Goal: Check status: Check status

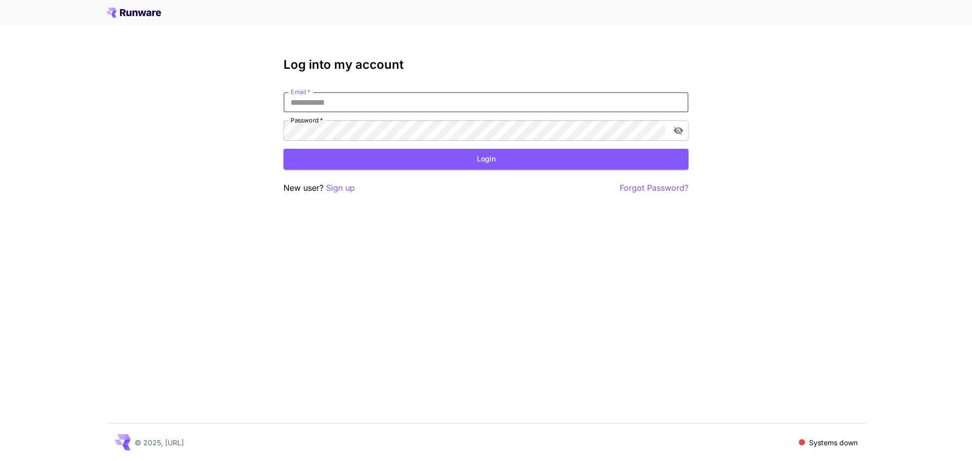
click at [348, 96] on input "Email   *" at bounding box center [485, 102] width 405 height 20
type input "**********"
click button "Login" at bounding box center [485, 159] width 405 height 21
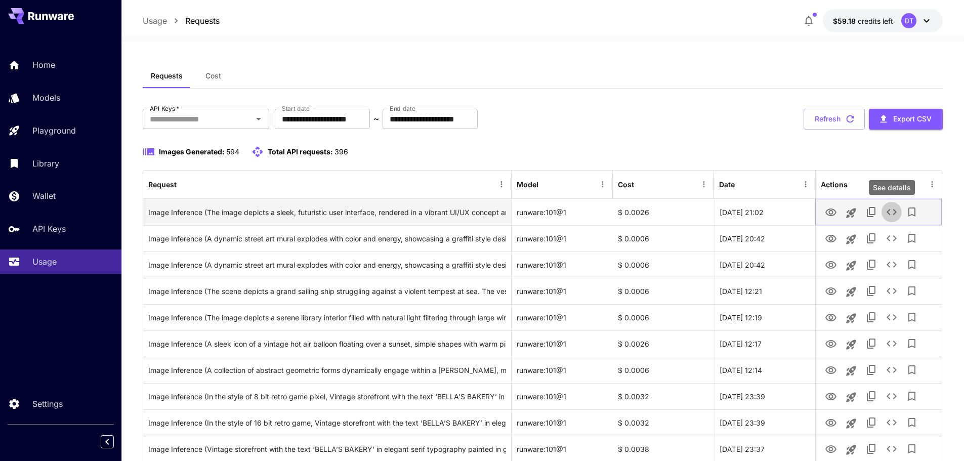
click at [895, 214] on icon "See details" at bounding box center [892, 212] width 10 height 6
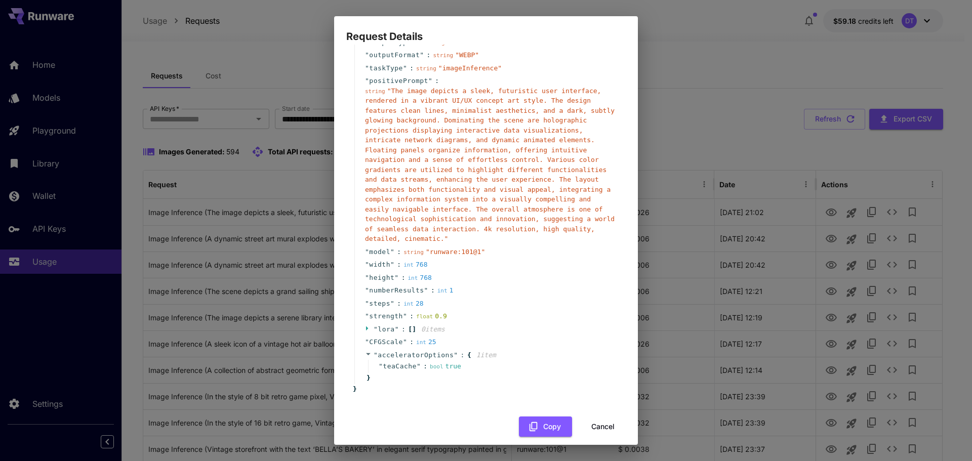
scroll to position [63, 0]
click at [609, 419] on button "Cancel" at bounding box center [603, 426] width 46 height 21
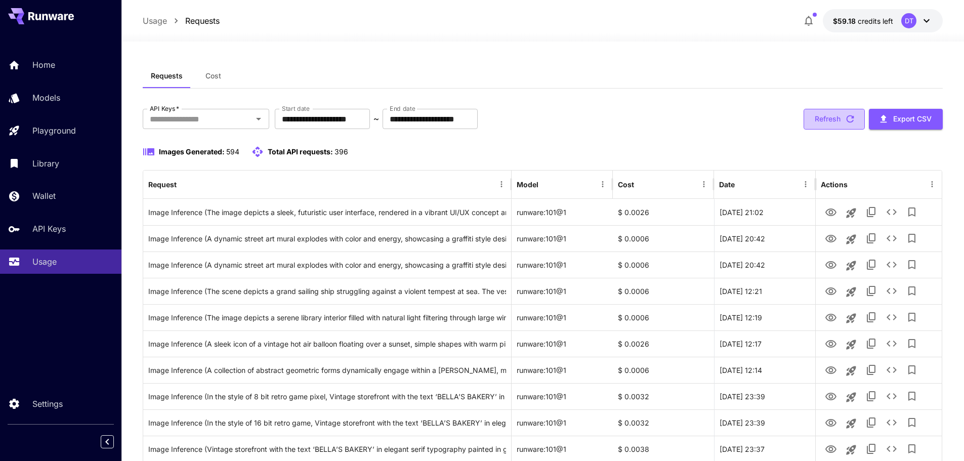
click at [818, 115] on button "Refresh" at bounding box center [834, 119] width 61 height 21
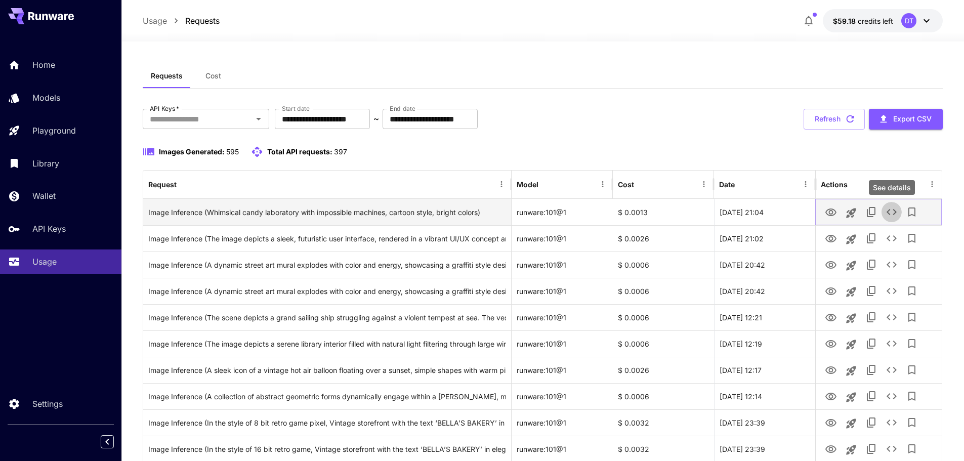
click at [893, 212] on icon "See details" at bounding box center [892, 212] width 12 height 12
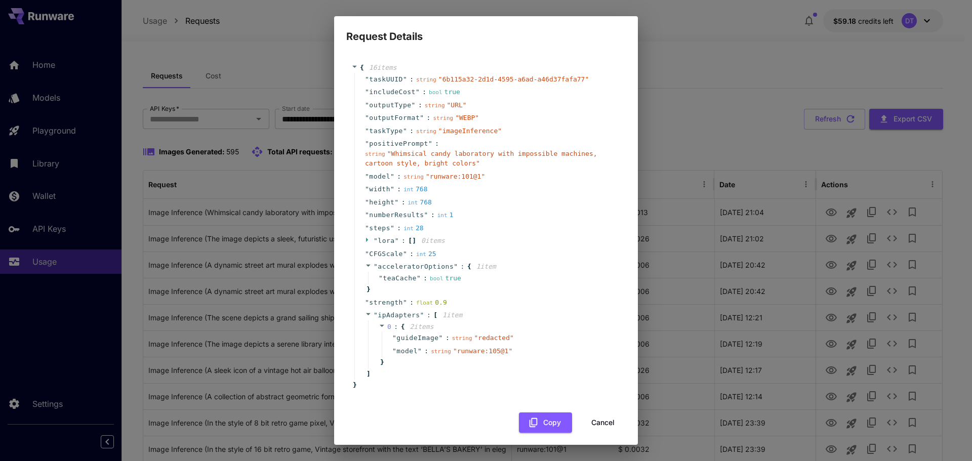
click at [598, 426] on button "Cancel" at bounding box center [603, 422] width 46 height 21
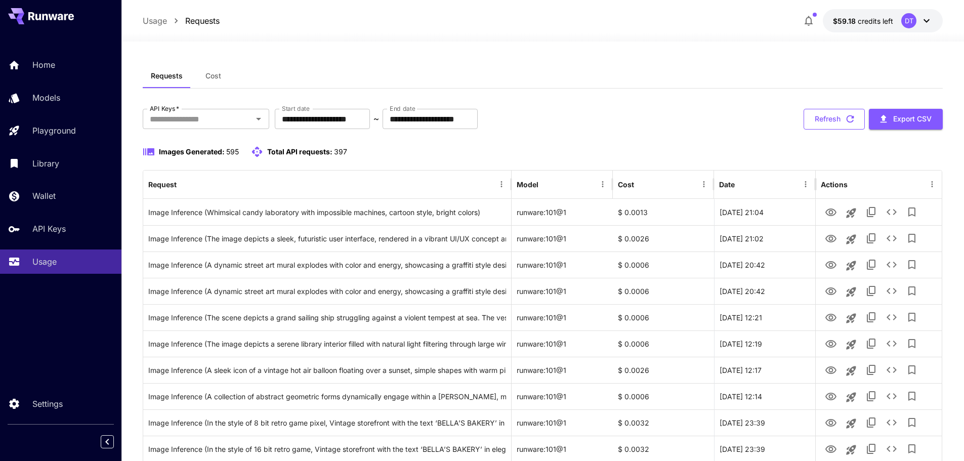
click at [823, 123] on button "Refresh" at bounding box center [834, 119] width 61 height 21
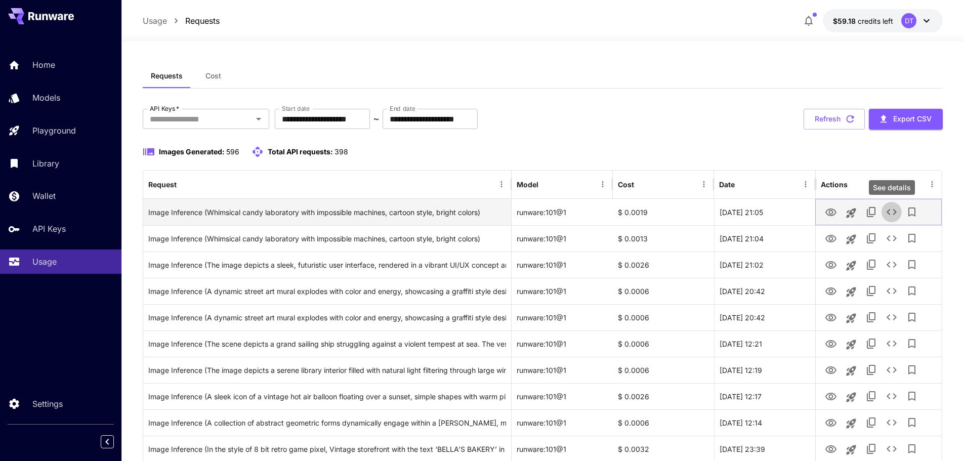
click at [891, 213] on icon "See details" at bounding box center [892, 212] width 12 height 12
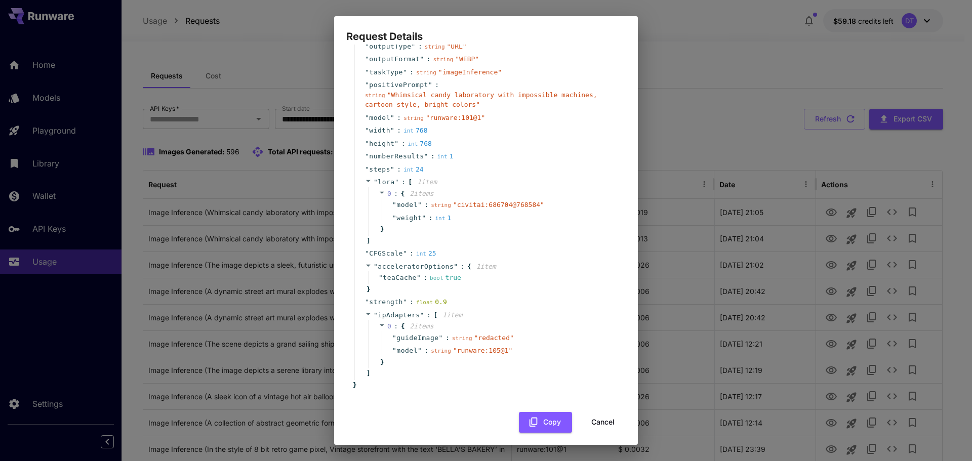
scroll to position [65, 0]
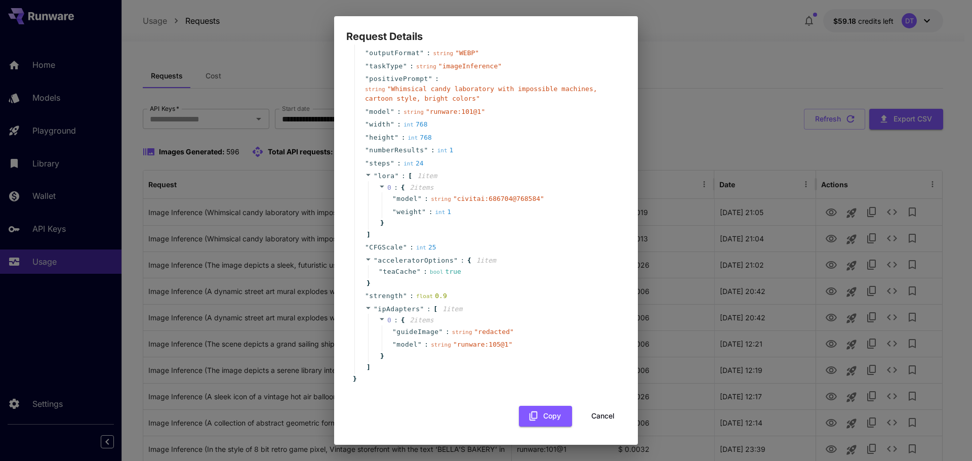
click at [788, 294] on div "Request Details { 16 item s " taskUUID " : string " 5f8cb5ce-efa6-4e7d-a8ec-047…" at bounding box center [486, 230] width 972 height 461
click at [597, 413] on button "Cancel" at bounding box center [603, 416] width 46 height 21
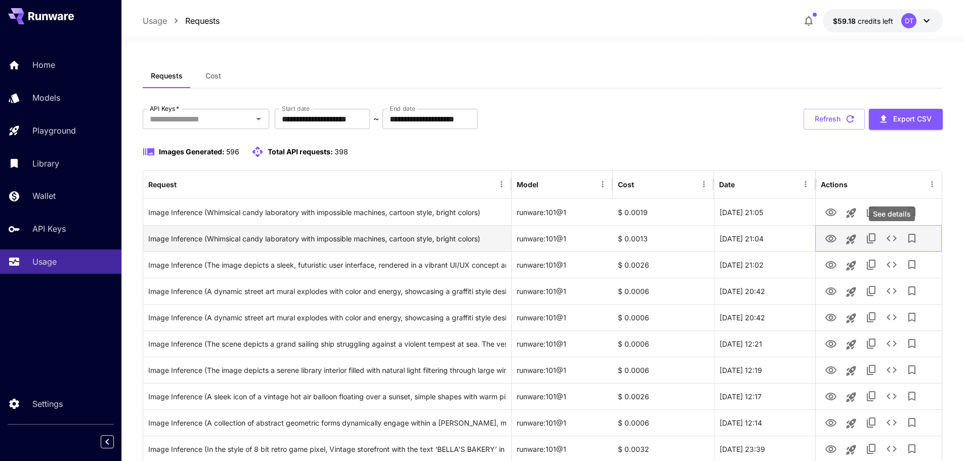
click at [888, 239] on icon "See details" at bounding box center [892, 238] width 10 height 6
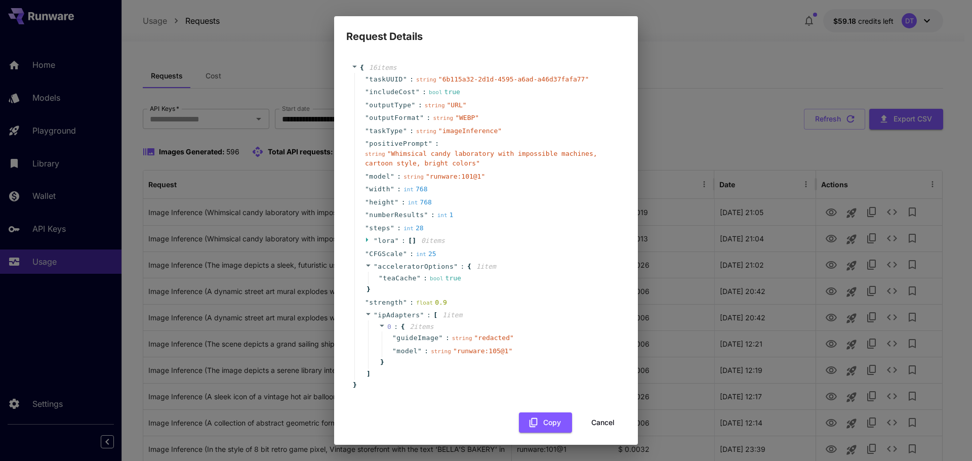
click at [599, 424] on button "Cancel" at bounding box center [603, 422] width 46 height 21
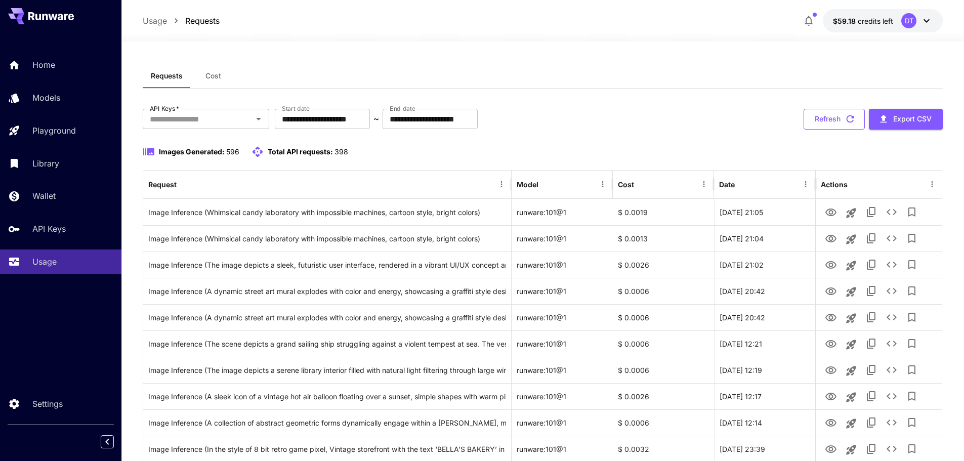
click at [832, 123] on button "Refresh" at bounding box center [834, 119] width 61 height 21
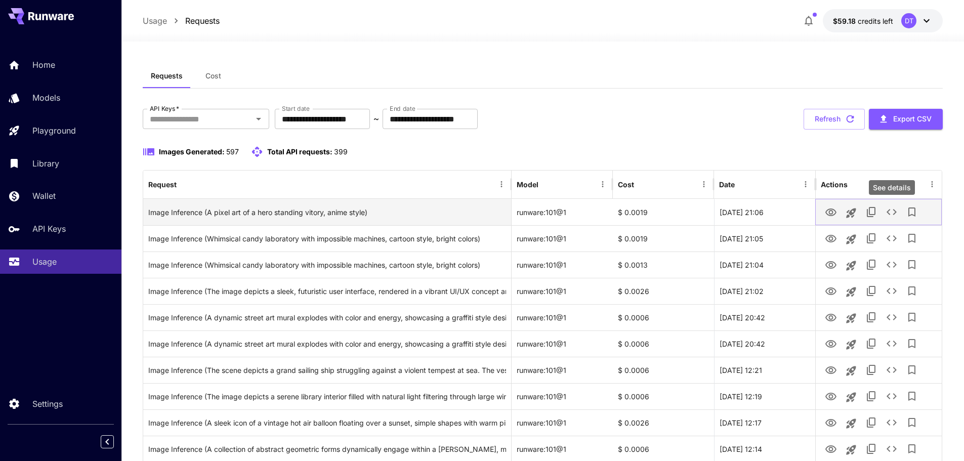
click at [895, 211] on icon "See details" at bounding box center [892, 212] width 10 height 6
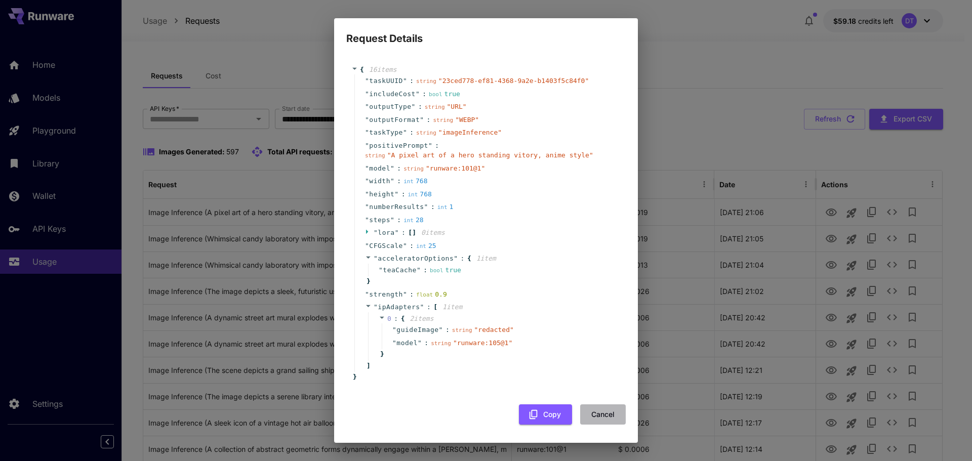
click at [610, 419] on button "Cancel" at bounding box center [603, 414] width 46 height 21
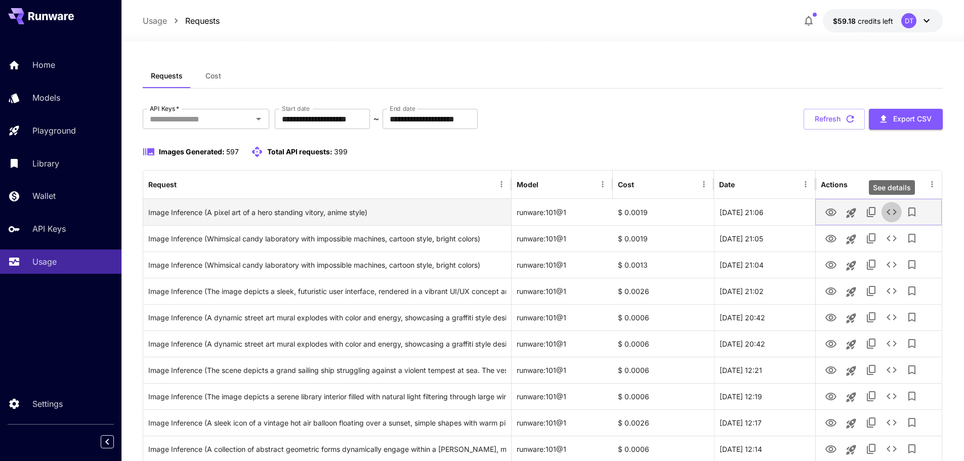
click at [889, 214] on icon "See details" at bounding box center [892, 212] width 10 height 6
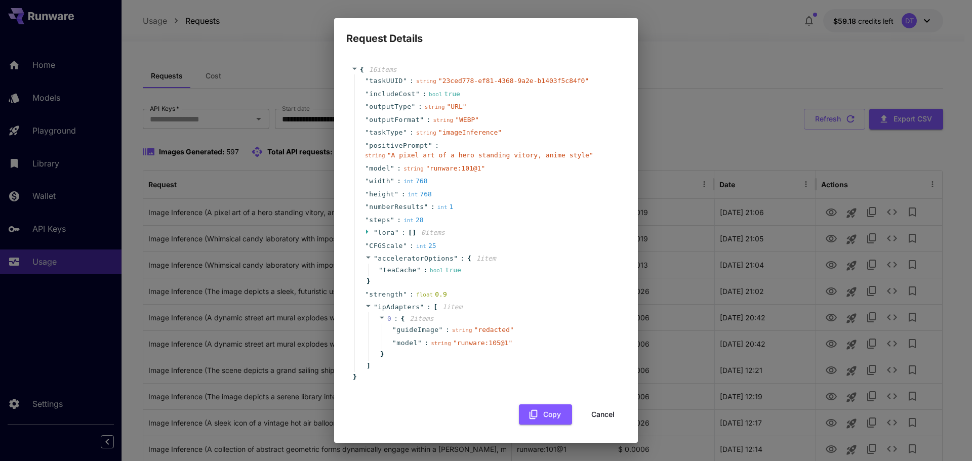
click at [605, 415] on button "Cancel" at bounding box center [603, 414] width 46 height 21
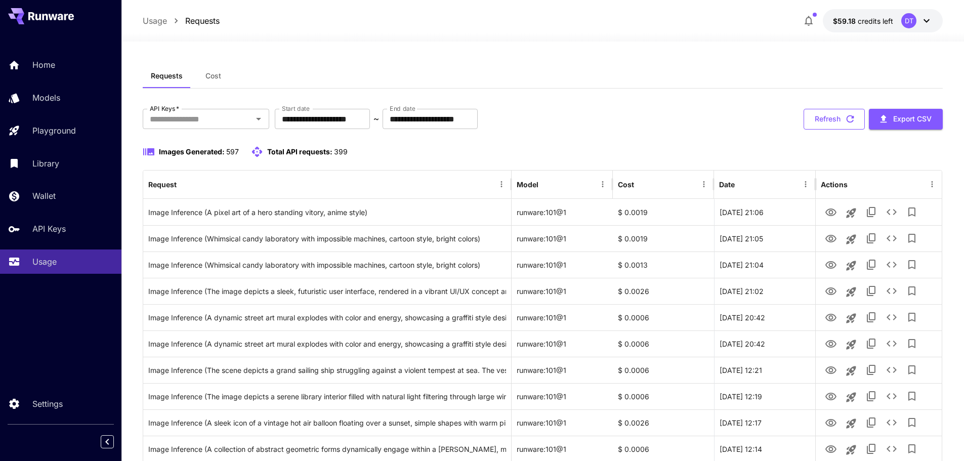
click at [831, 120] on button "Refresh" at bounding box center [834, 119] width 61 height 21
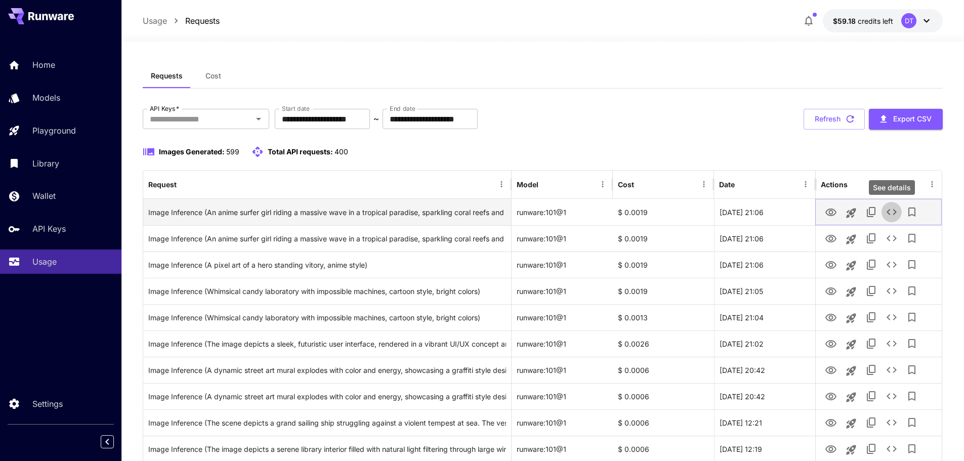
click at [895, 218] on button "See details" at bounding box center [892, 212] width 20 height 20
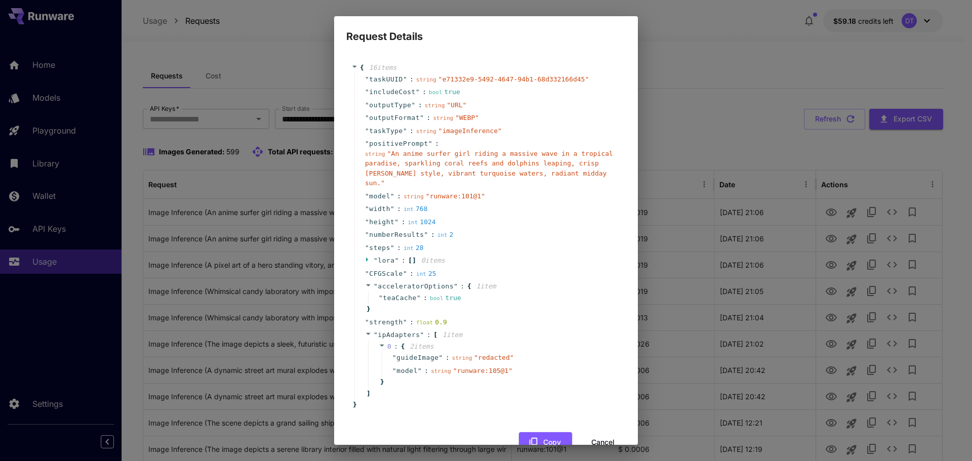
drag, startPoint x: 598, startPoint y: 437, endPoint x: 942, endPoint y: 339, distance: 358.0
click at [598, 437] on button "Cancel" at bounding box center [603, 442] width 46 height 21
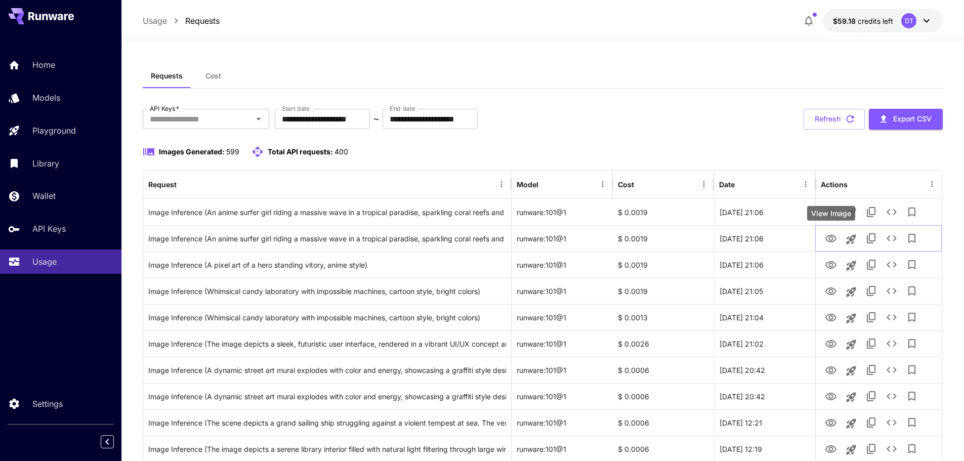
click at [833, 214] on div "View Image" at bounding box center [831, 213] width 48 height 15
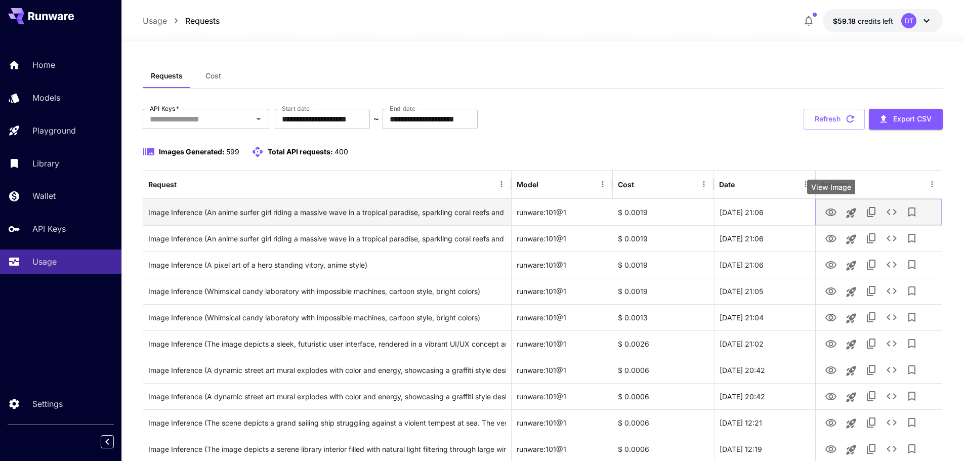
click at [831, 212] on icon "View Image" at bounding box center [831, 212] width 12 height 12
click at [894, 215] on icon "See details" at bounding box center [892, 212] width 10 height 6
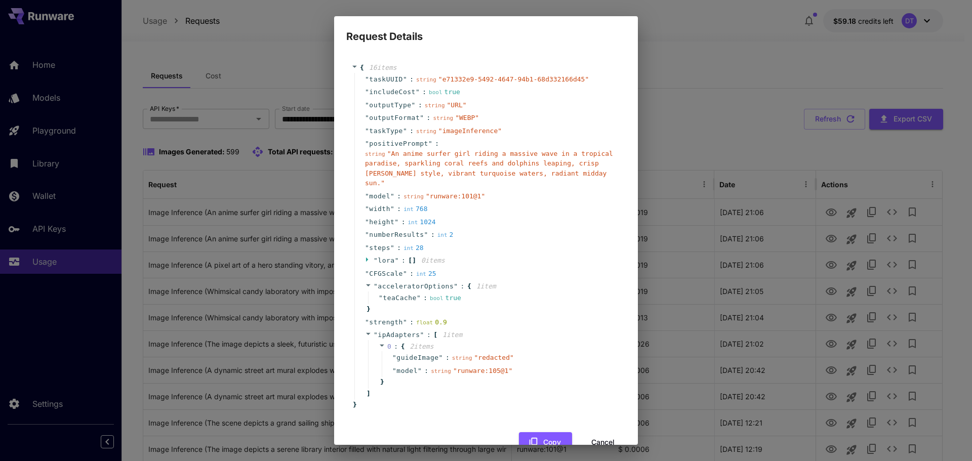
click at [767, 94] on div "Request Details { 16 item s " taskUUID " : string " e71332e9-5492-4647-94b1-68d…" at bounding box center [486, 230] width 972 height 461
click at [606, 432] on button "Cancel" at bounding box center [603, 442] width 46 height 21
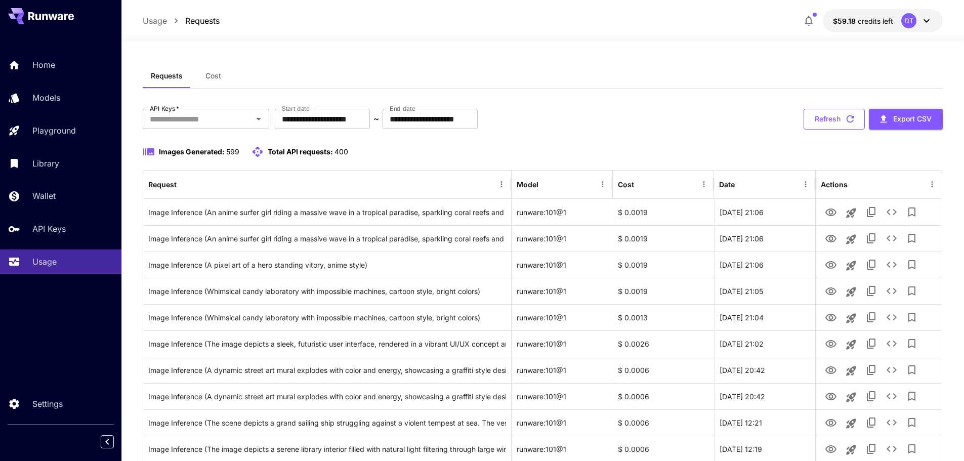
click at [824, 120] on button "Refresh" at bounding box center [834, 119] width 61 height 21
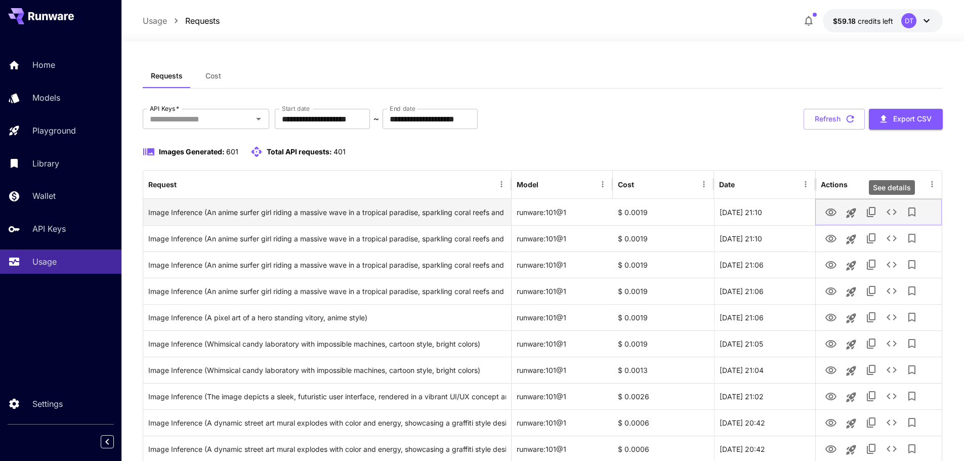
click at [892, 212] on icon "See details" at bounding box center [892, 212] width 12 height 12
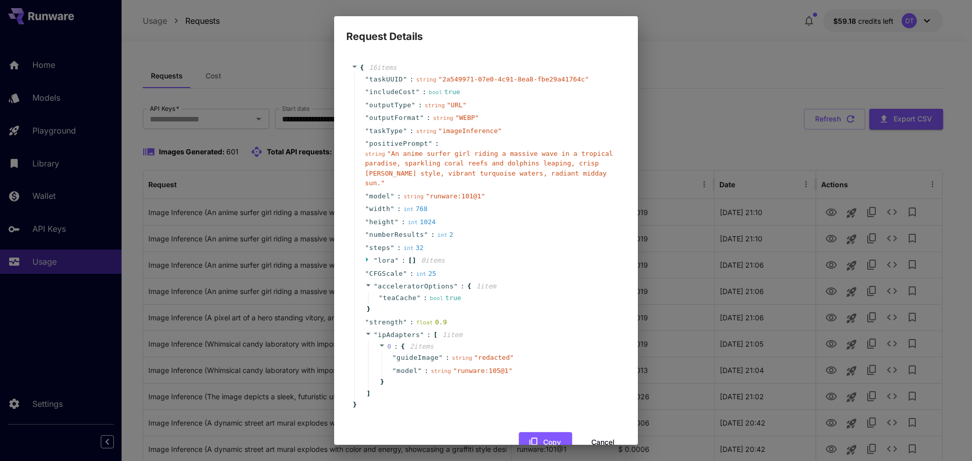
click at [598, 432] on button "Cancel" at bounding box center [603, 442] width 46 height 21
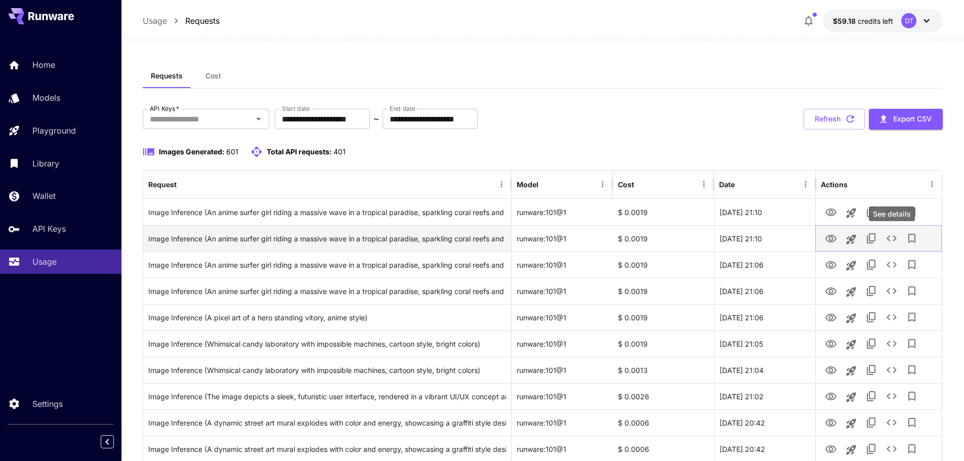
click at [895, 241] on icon "See details" at bounding box center [892, 238] width 12 height 12
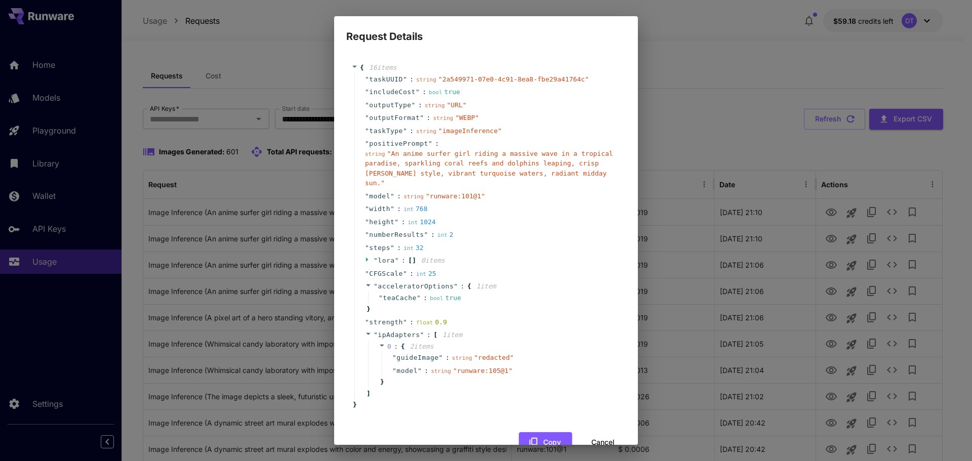
click at [731, 262] on div "Request Details { 16 item s " taskUUID " : string " 2a549971-07e0-4c91-8ea8-fbe…" at bounding box center [486, 230] width 972 height 461
drag, startPoint x: 596, startPoint y: 431, endPoint x: 866, endPoint y: 327, distance: 289.5
click at [596, 432] on button "Cancel" at bounding box center [603, 442] width 46 height 21
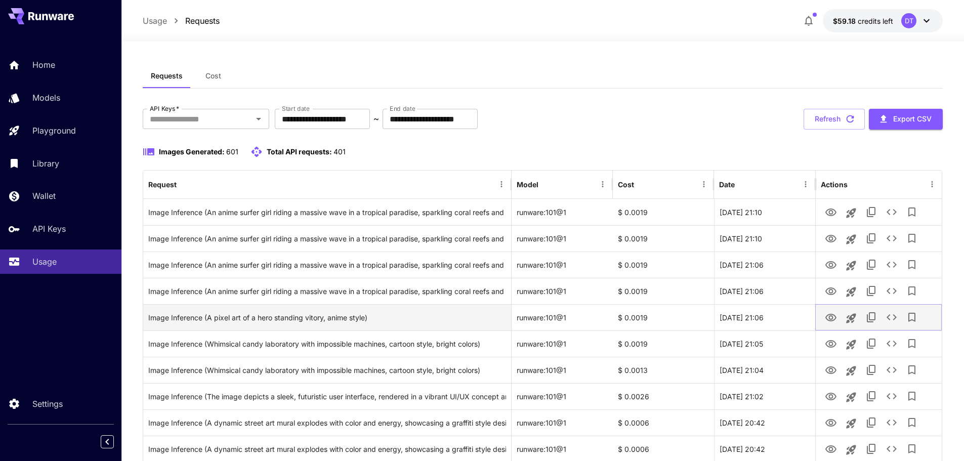
click at [893, 315] on icon "See details" at bounding box center [892, 317] width 10 height 6
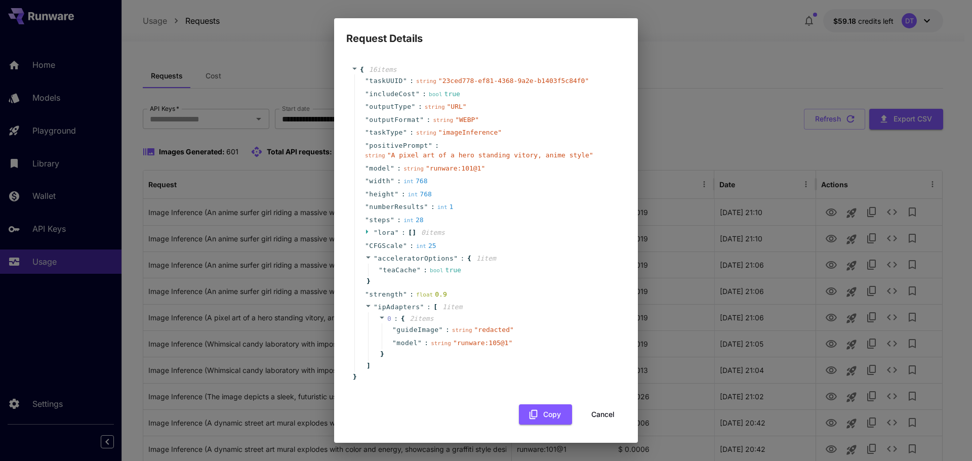
click at [595, 422] on button "Cancel" at bounding box center [603, 414] width 46 height 21
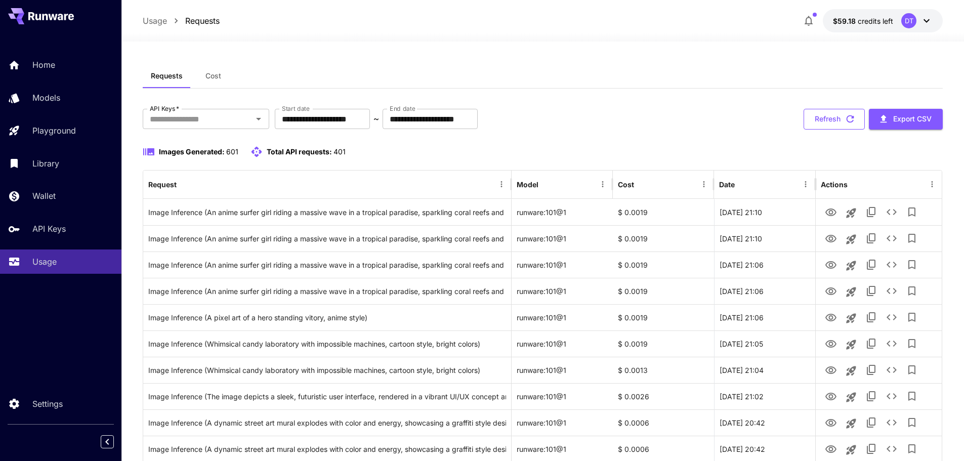
click at [845, 117] on icon "button" at bounding box center [850, 118] width 11 height 11
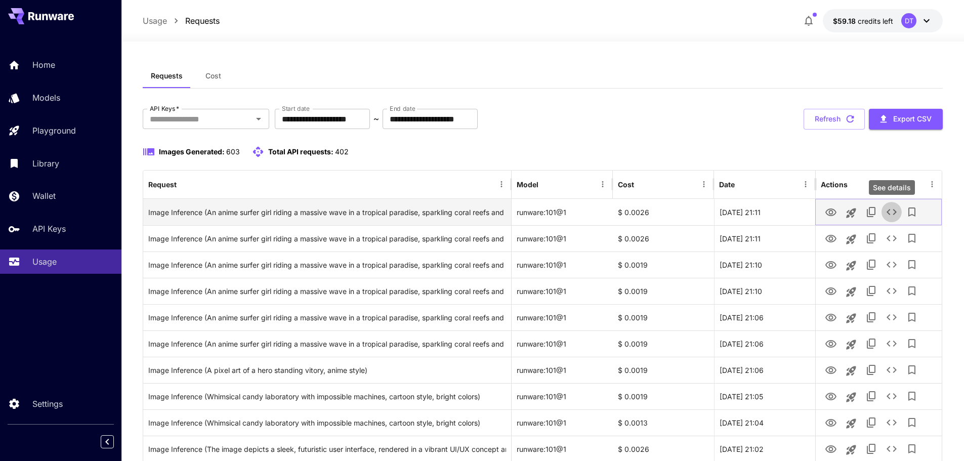
click at [896, 212] on icon "See details" at bounding box center [892, 212] width 10 height 6
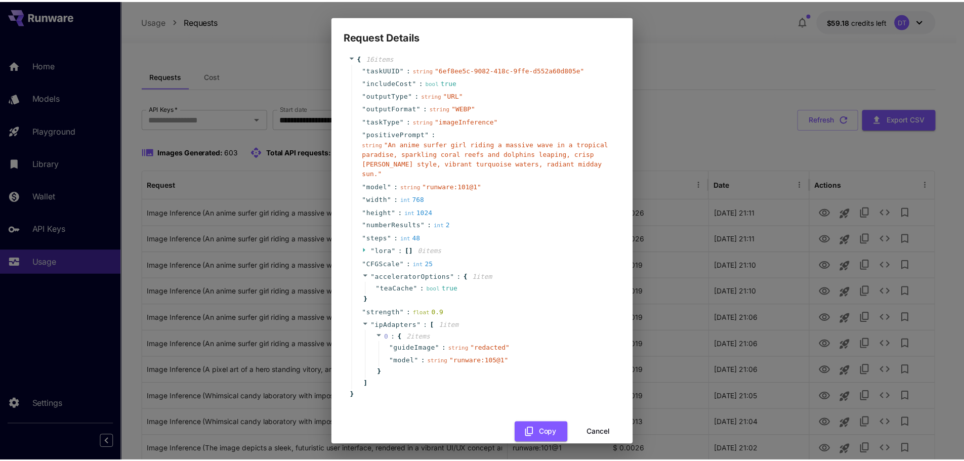
scroll to position [16, 0]
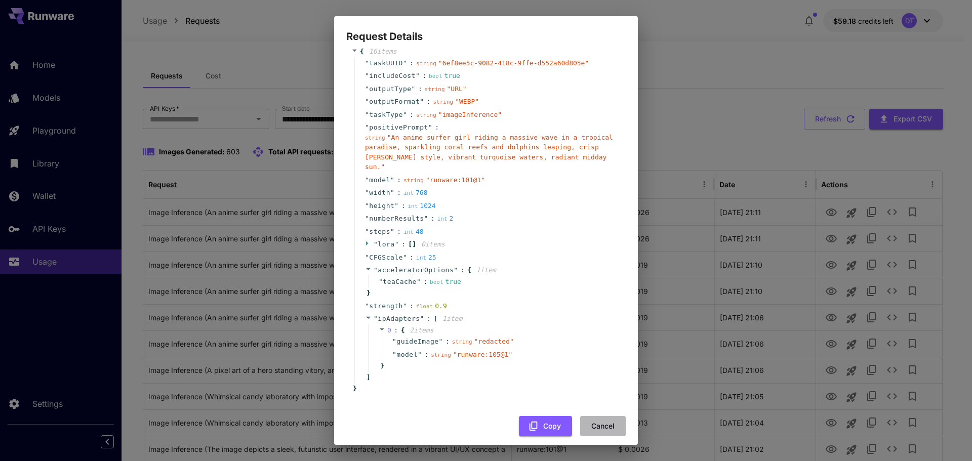
click at [594, 416] on button "Cancel" at bounding box center [603, 426] width 46 height 21
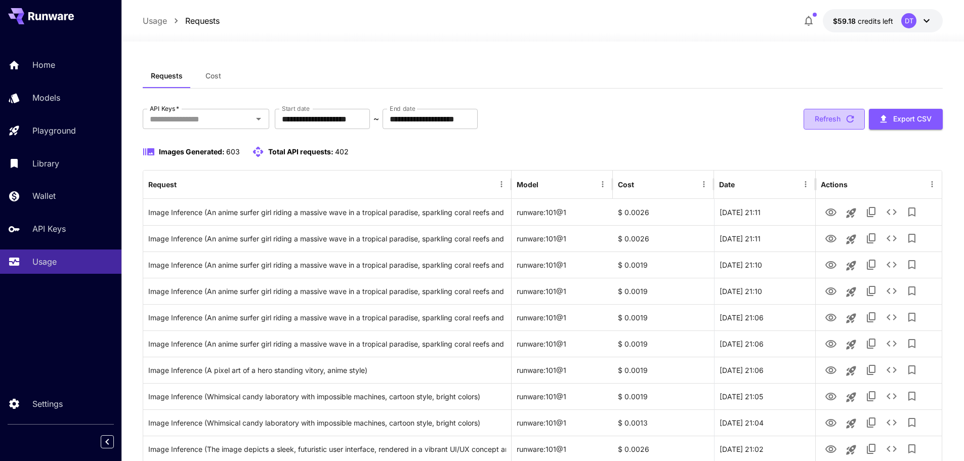
click at [838, 117] on button "Refresh" at bounding box center [834, 119] width 61 height 21
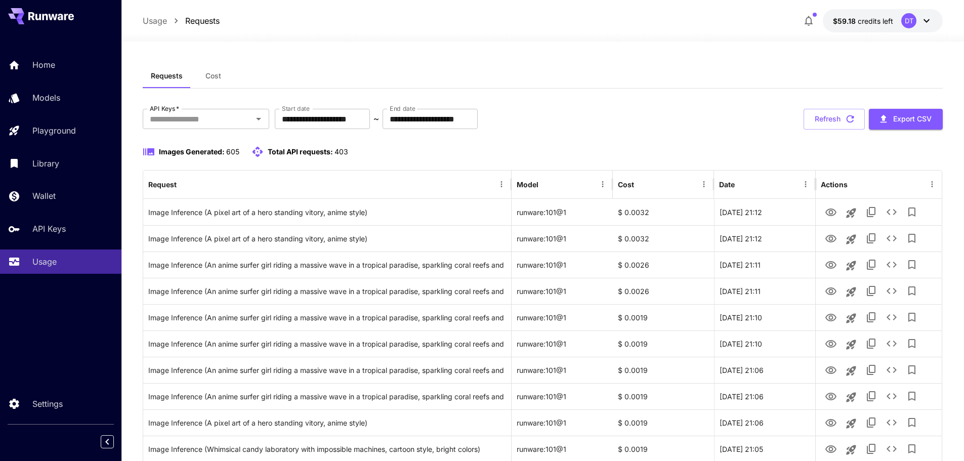
click at [793, 116] on div "**********" at bounding box center [543, 119] width 801 height 21
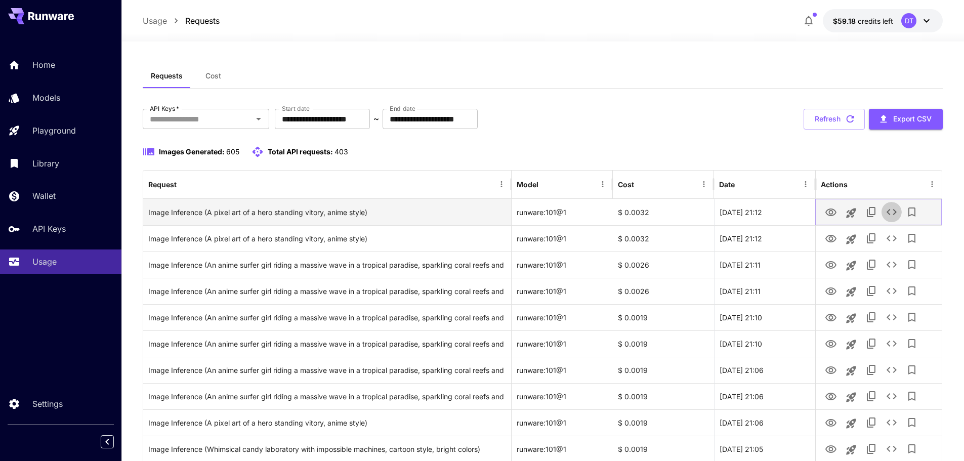
click at [886, 217] on icon "See details" at bounding box center [892, 212] width 12 height 12
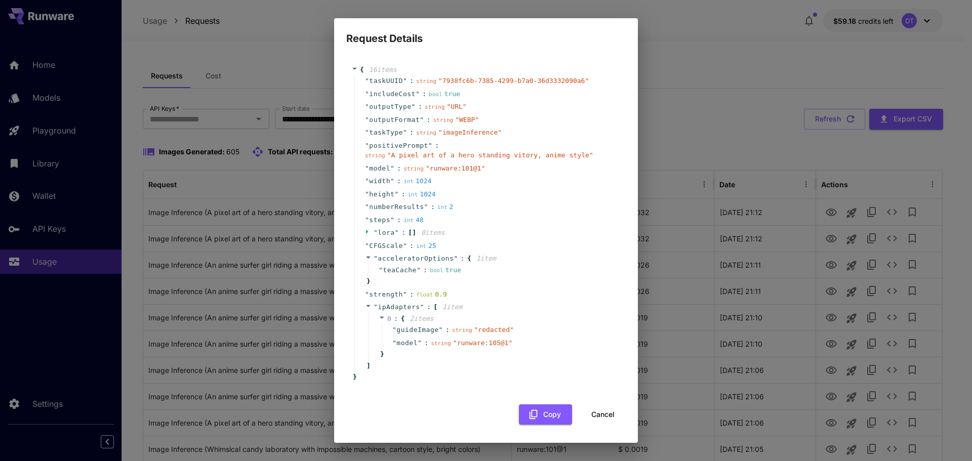
click at [723, 191] on div "Request Details { 16 item s " taskUUID " : string " 7938fc6b-7385-4299-b7a0-36d…" at bounding box center [486, 230] width 972 height 461
click at [798, 134] on div "Request Details { 16 item s " taskUUID " : string " 7938fc6b-7385-4299-b7a0-36d…" at bounding box center [486, 230] width 972 height 461
click at [603, 415] on button "Cancel" at bounding box center [603, 414] width 46 height 21
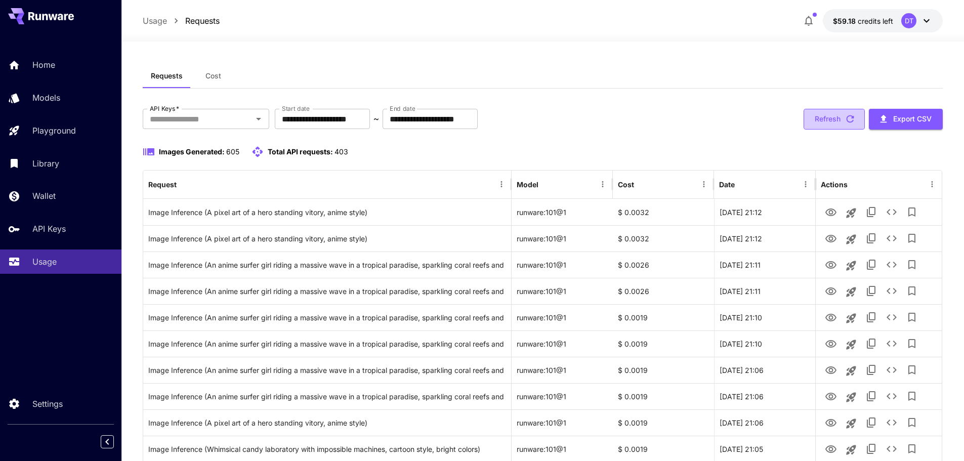
click at [836, 123] on button "Refresh" at bounding box center [834, 119] width 61 height 21
click at [826, 126] on button "Refresh" at bounding box center [834, 119] width 61 height 21
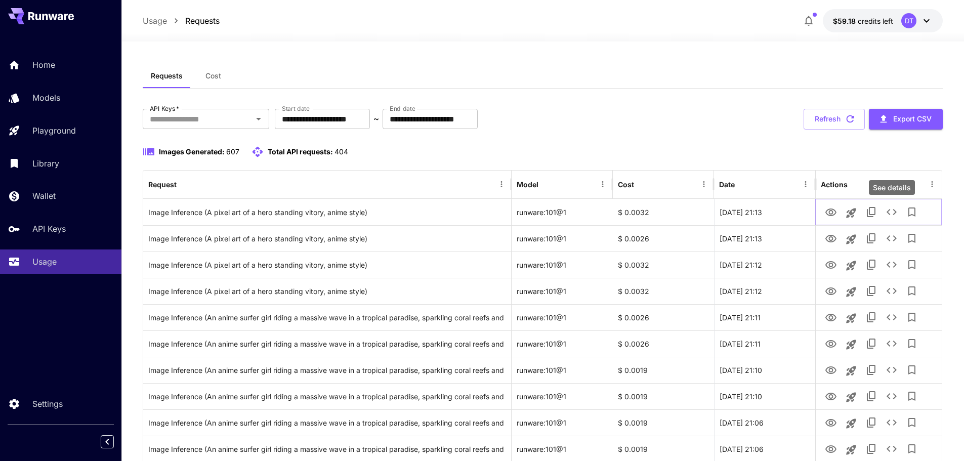
click at [893, 212] on icon "See details" at bounding box center [892, 212] width 12 height 12
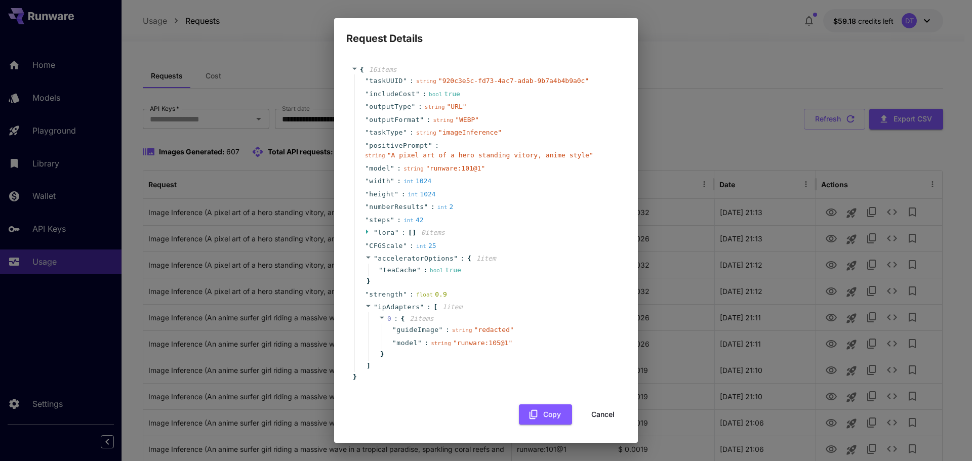
click at [600, 414] on button "Cancel" at bounding box center [603, 414] width 46 height 21
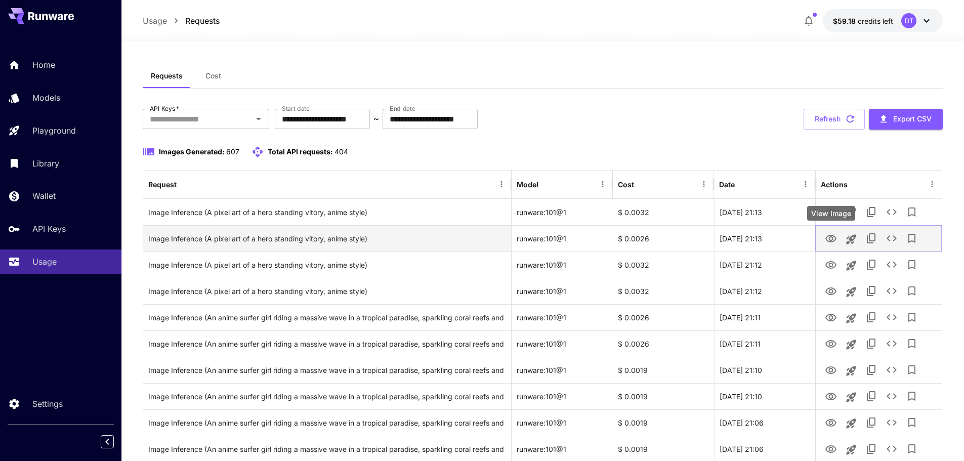
click at [831, 240] on icon "View Image" at bounding box center [830, 239] width 11 height 8
click at [828, 239] on icon "View Image" at bounding box center [831, 239] width 12 height 12
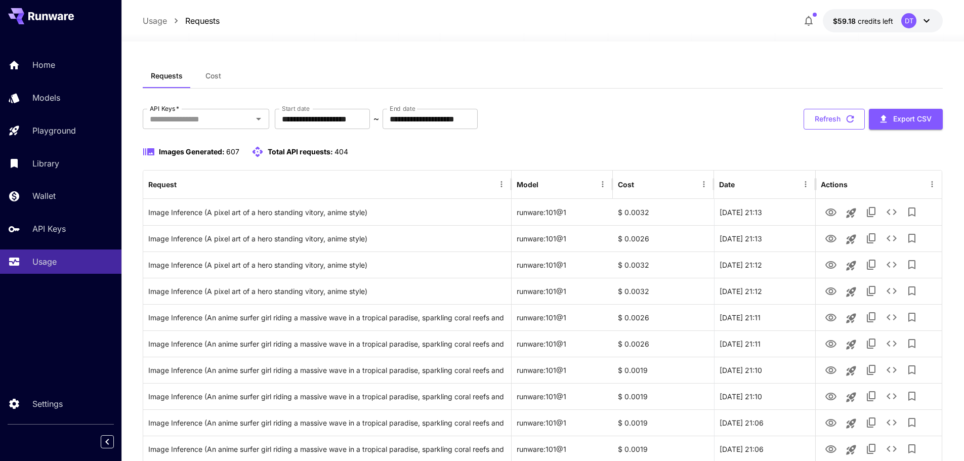
click at [821, 123] on button "Refresh" at bounding box center [834, 119] width 61 height 21
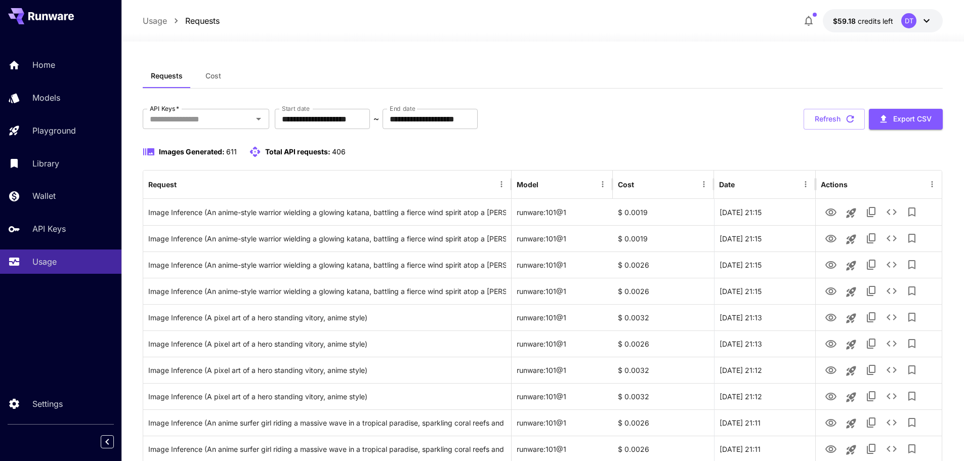
click at [845, 118] on icon "button" at bounding box center [850, 118] width 11 height 11
click at [838, 120] on button "Refresh" at bounding box center [834, 119] width 61 height 21
click at [839, 128] on button "Refresh" at bounding box center [834, 119] width 61 height 21
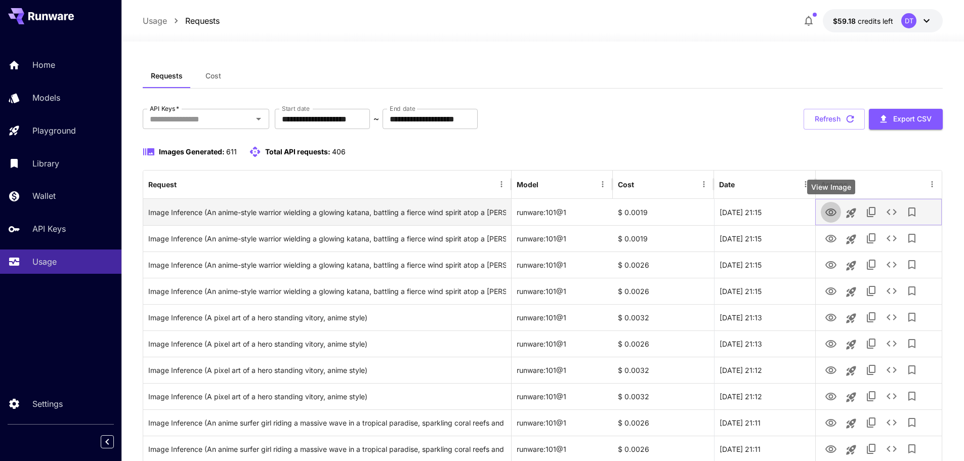
click at [832, 211] on icon "View Image" at bounding box center [831, 212] width 12 height 12
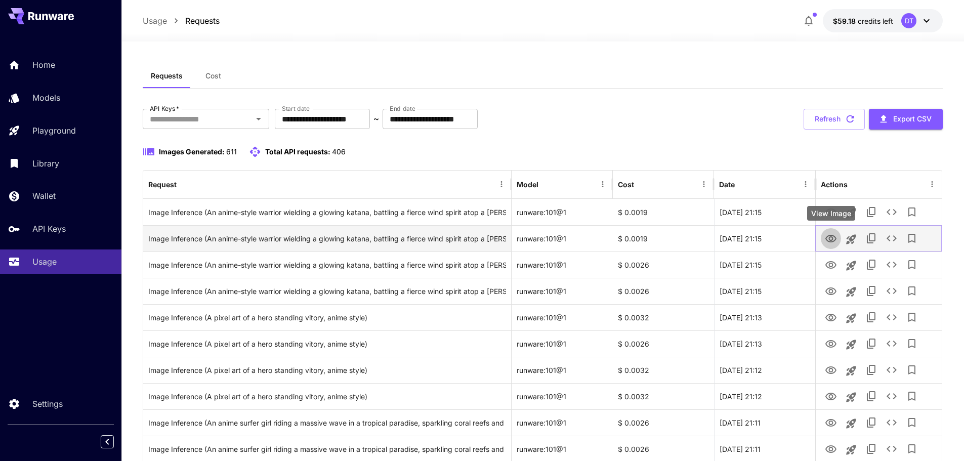
click at [834, 238] on icon "View Image" at bounding box center [831, 239] width 12 height 12
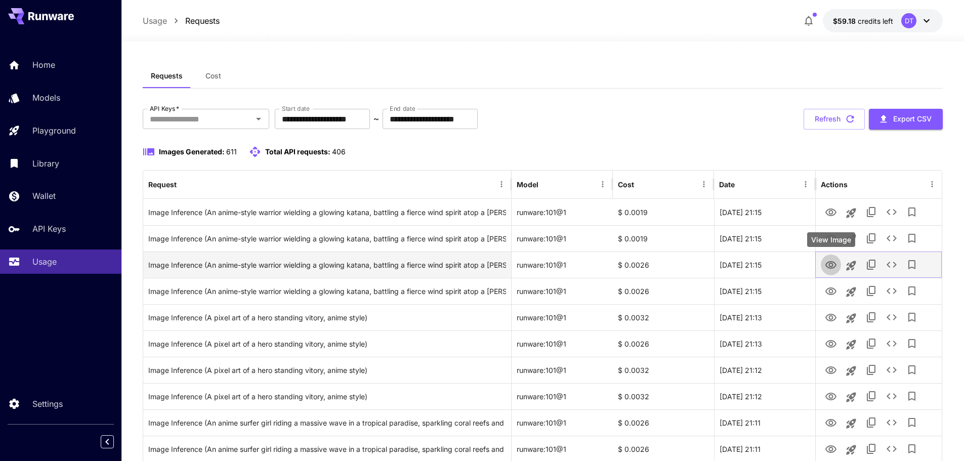
click at [827, 263] on icon "View Image" at bounding box center [830, 265] width 11 height 8
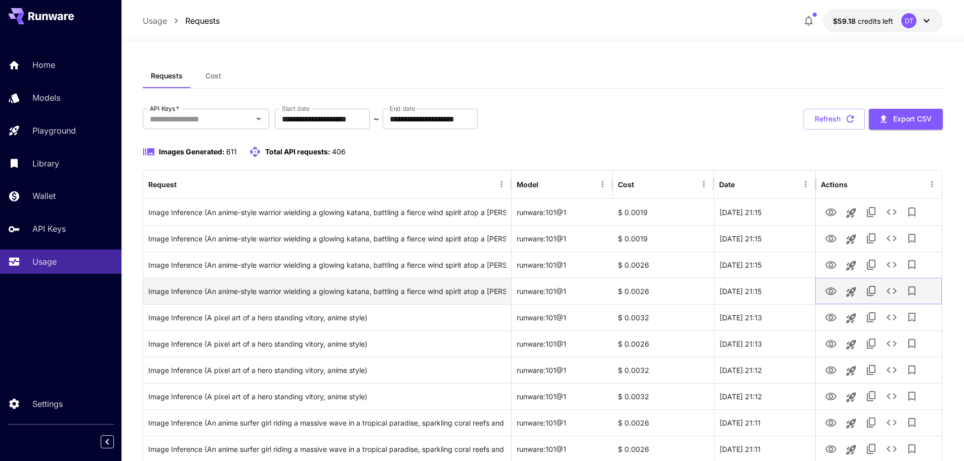
click at [832, 287] on icon "View Image" at bounding box center [830, 291] width 11 height 8
